Goal: Check status

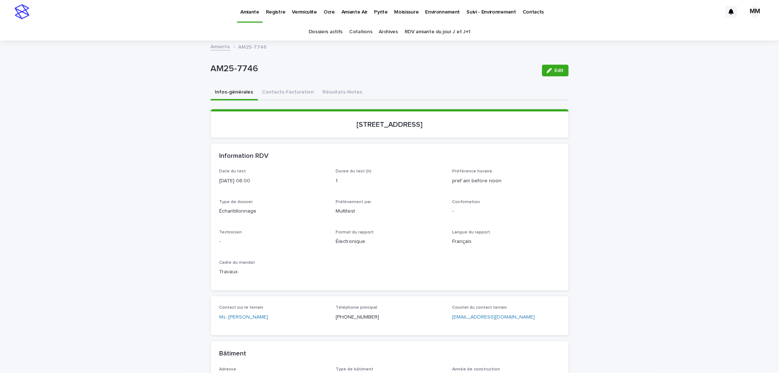
click at [359, 11] on p "Amiante Air" at bounding box center [355, 7] width 26 height 15
